Goal: Navigation & Orientation: Find specific page/section

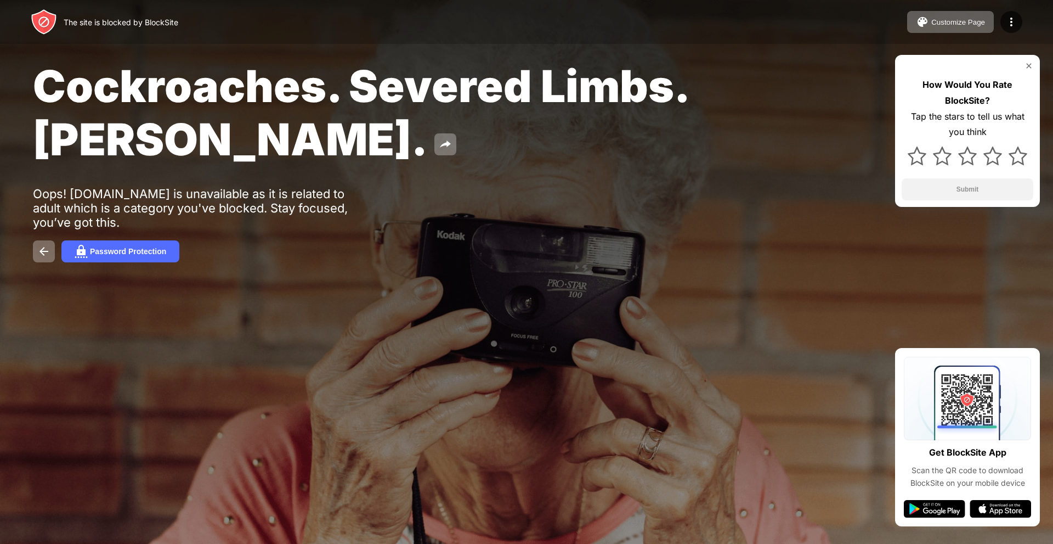
drag, startPoint x: 0, startPoint y: 0, endPoint x: 438, endPoint y: 23, distance: 438.3
